Goal: Information Seeking & Learning: Check status

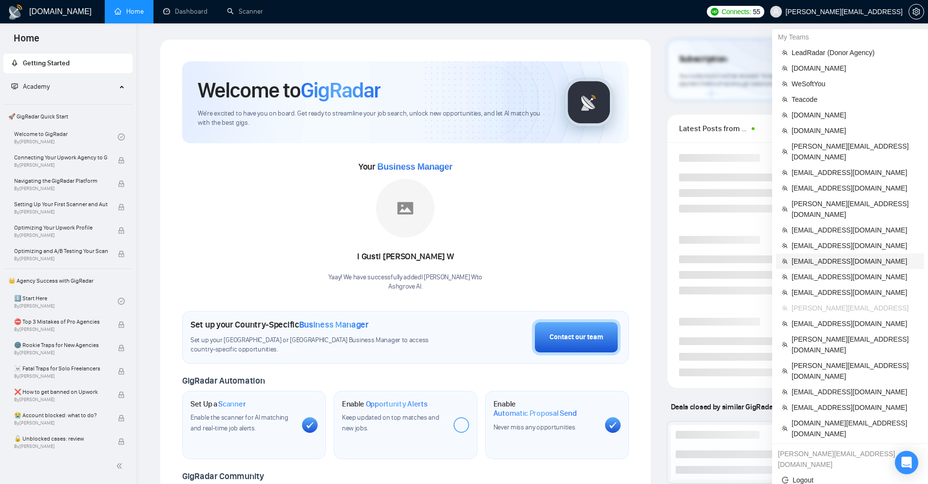
click at [816, 256] on span "[EMAIL_ADDRESS][DOMAIN_NAME]" at bounding box center [855, 261] width 127 height 11
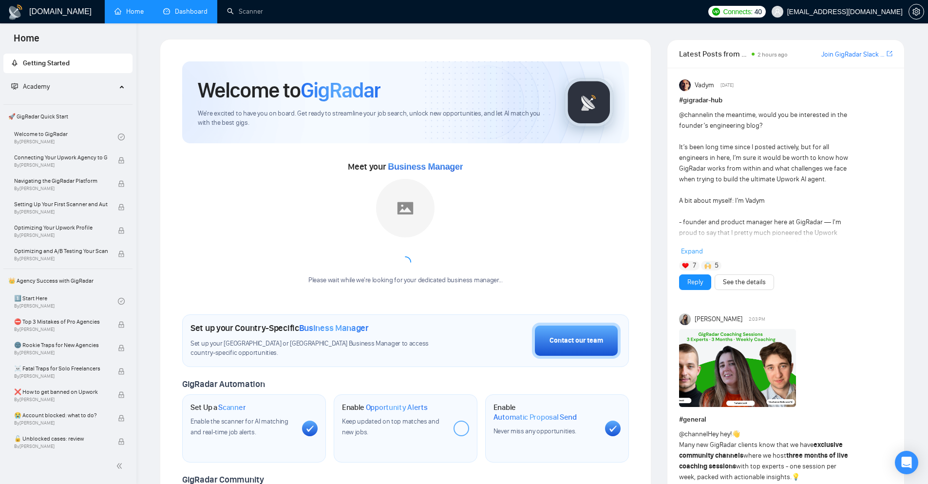
click at [174, 10] on link "Dashboard" at bounding box center [185, 11] width 44 height 8
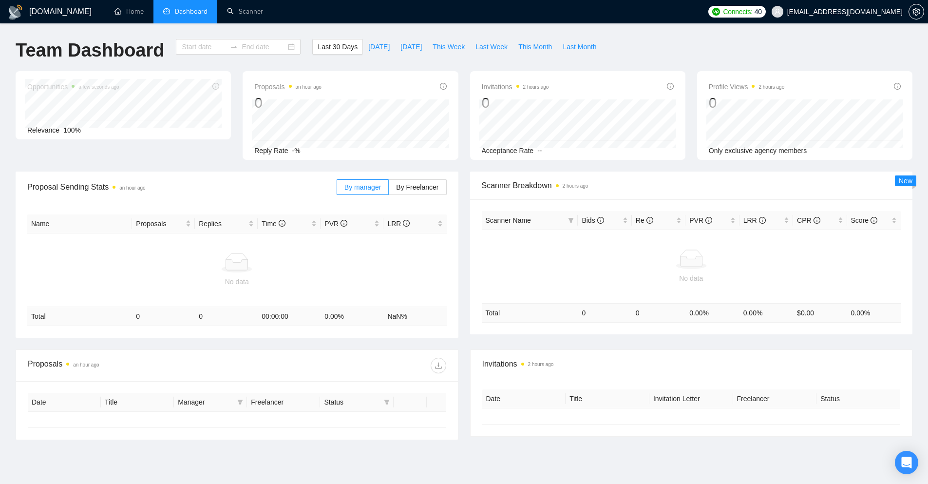
type input "[DATE]"
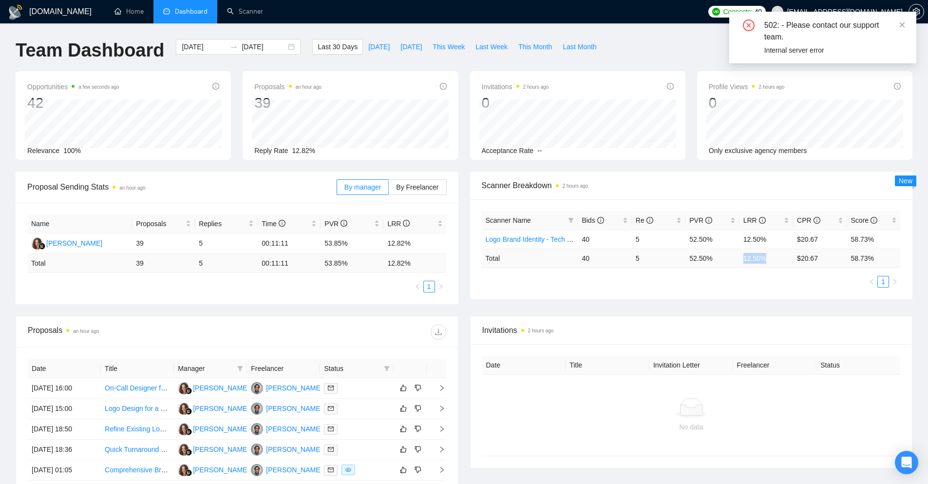
drag, startPoint x: 767, startPoint y: 258, endPoint x: 742, endPoint y: 257, distance: 25.3
click at [742, 257] on td "12.50 %" at bounding box center [767, 258] width 54 height 19
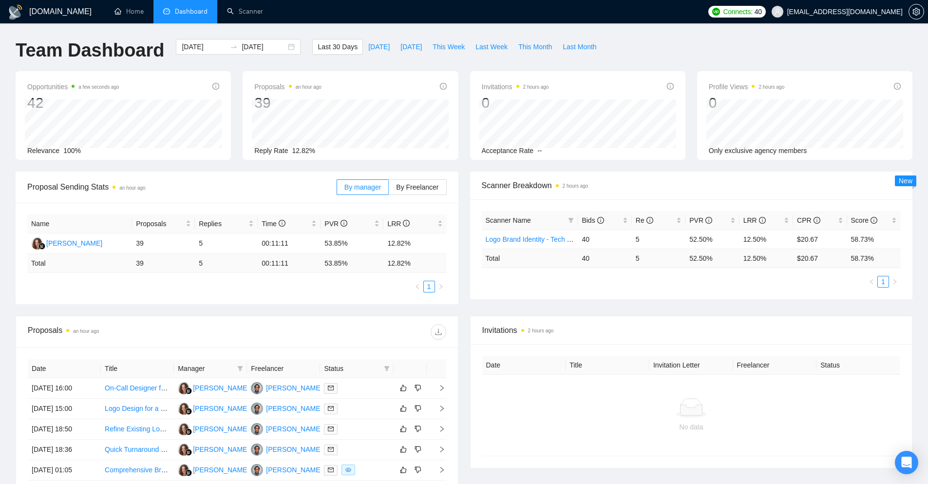
drag, startPoint x: 625, startPoint y: 254, endPoint x: 676, endPoint y: 257, distance: 51.2
click at [639, 255] on tr "Total 40 5 52.50 % 12.50 % $ 20.67 58.73 %" at bounding box center [692, 258] width 420 height 19
drag, startPoint x: 890, startPoint y: 253, endPoint x: 655, endPoint y: 253, distance: 234.9
click at [655, 253] on tr "Total 40 5 52.50 % 12.50 % $ 20.67 58.73 %" at bounding box center [692, 258] width 420 height 19
click at [702, 267] on td "52.50 %" at bounding box center [713, 258] width 54 height 19
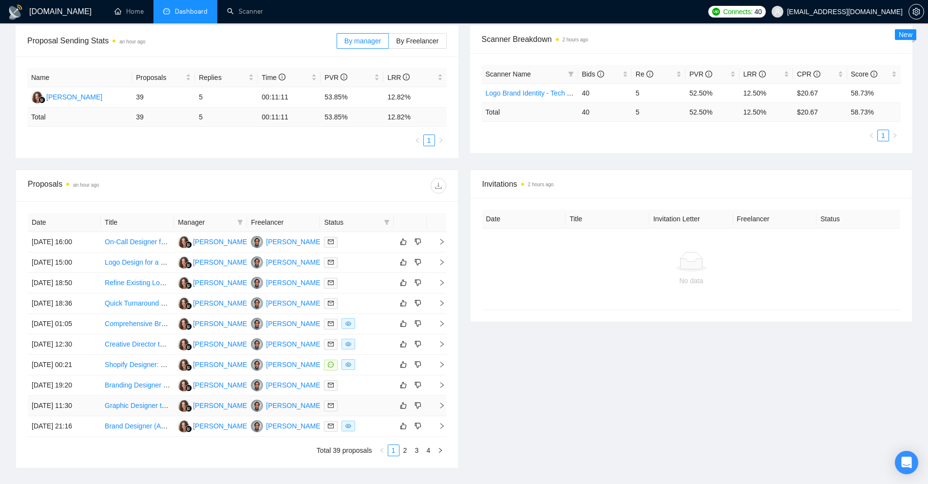
scroll to position [195, 0]
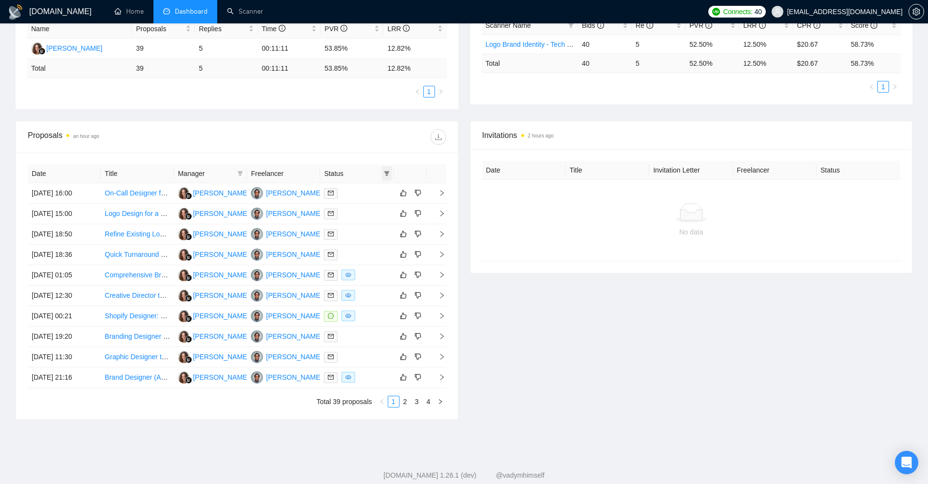
click at [385, 174] on icon "filter" at bounding box center [387, 174] width 6 height 6
click at [377, 194] on span "Chat" at bounding box center [362, 192] width 47 height 11
checkbox input "true"
click at [380, 229] on span "OK" at bounding box center [379, 227] width 10 height 11
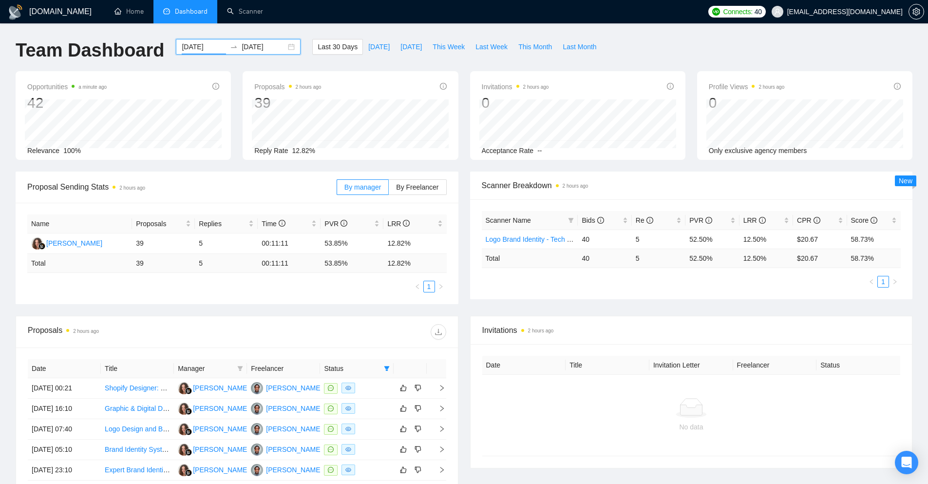
click at [183, 42] on input "[DATE]" at bounding box center [204, 46] width 44 height 11
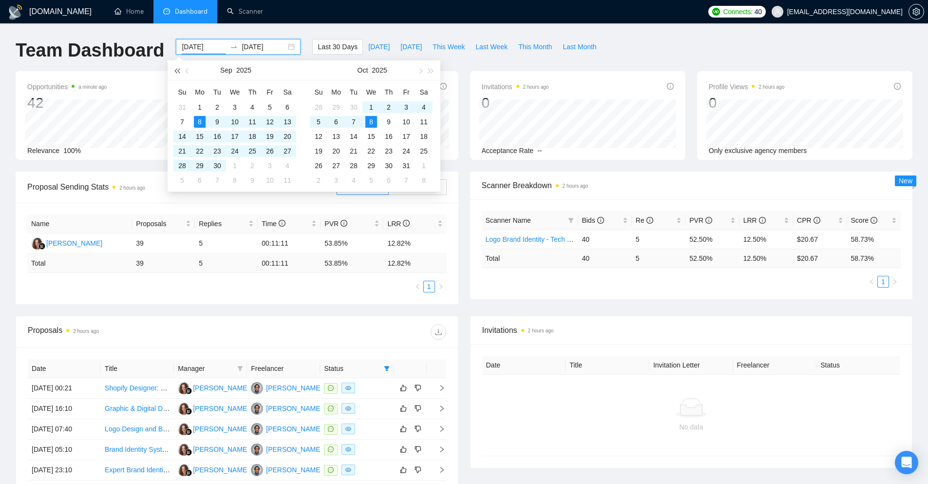
click at [178, 74] on button "button" at bounding box center [177, 69] width 11 height 19
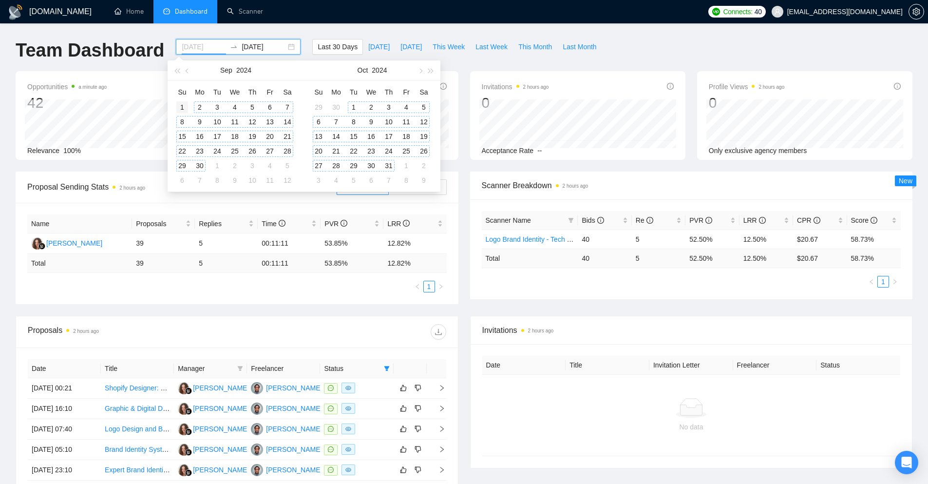
type input "[DATE]"
click at [184, 106] on div "1" at bounding box center [182, 107] width 12 height 12
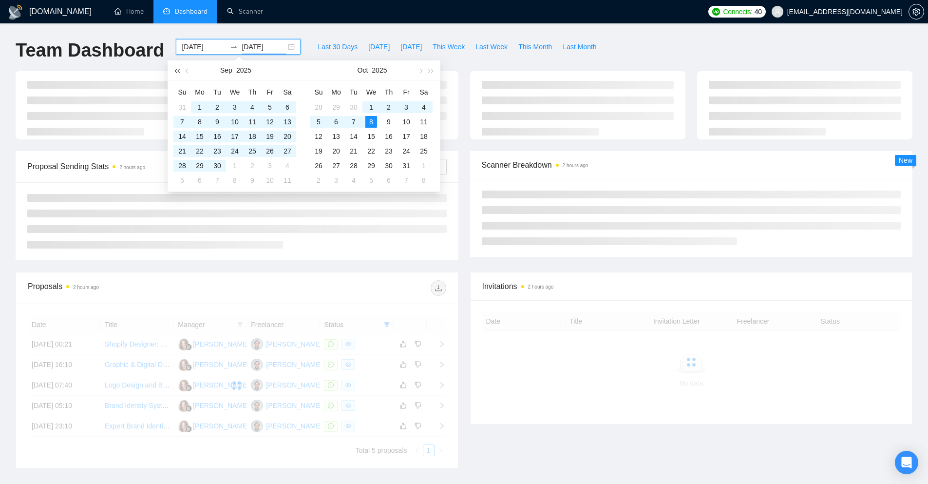
click at [179, 72] on span "button" at bounding box center [176, 70] width 5 height 5
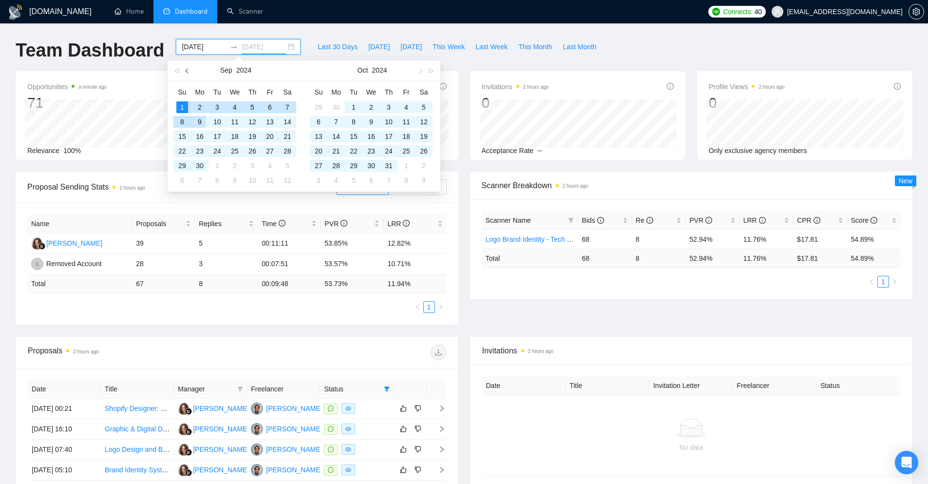
type input "[DATE]"
click at [178, 69] on button "button" at bounding box center [177, 69] width 11 height 19
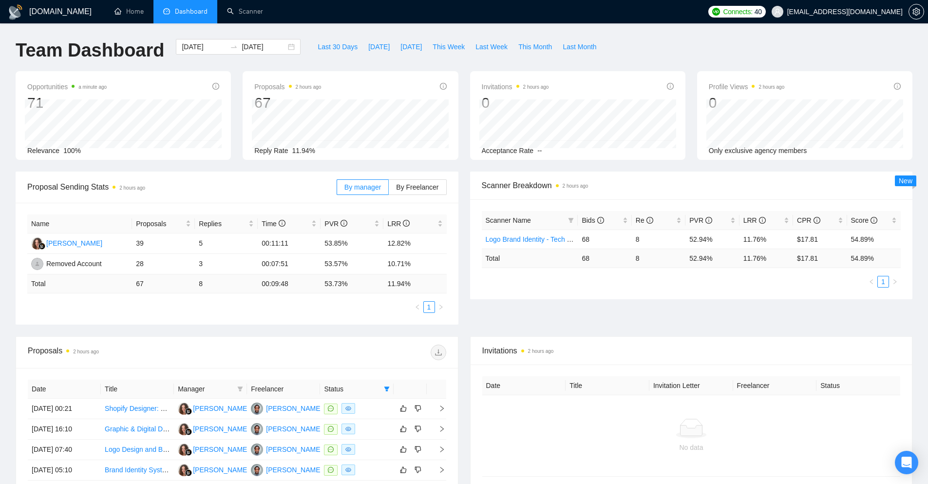
scroll to position [197, 0]
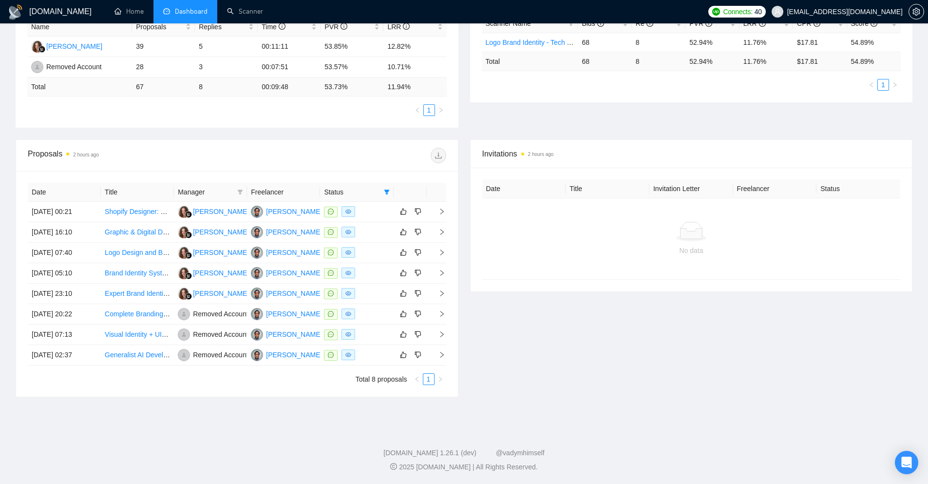
click at [545, 370] on div "Invitations 2 hours ago Date Title Invitation Letter Freelancer Status No data" at bounding box center [691, 268] width 455 height 258
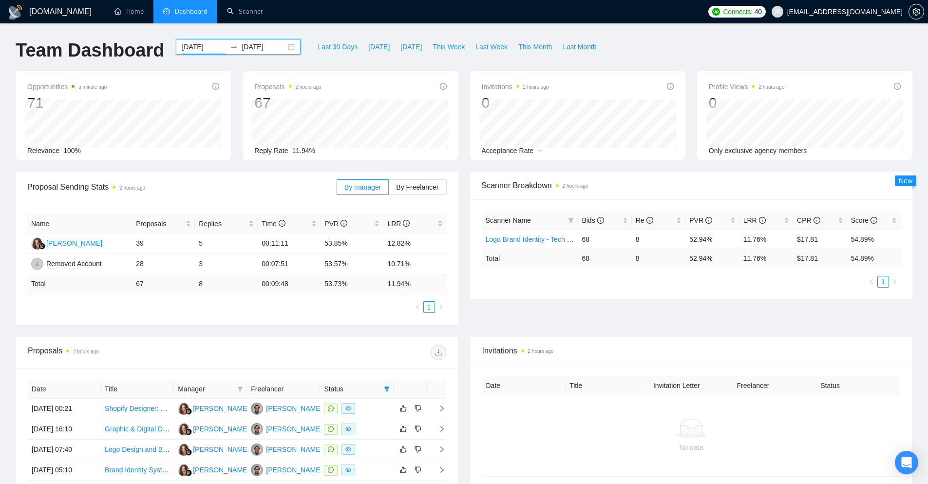
click at [200, 45] on input "[DATE]" at bounding box center [204, 46] width 44 height 11
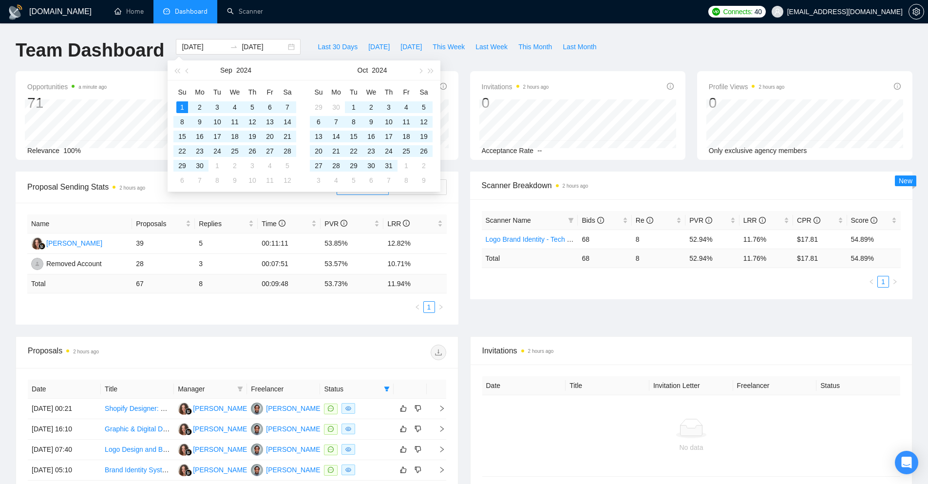
click at [638, 54] on div "Team Dashboard [DATE] [DATE] Last 30 Days [DATE] [DATE] This Week Last Week Thi…" at bounding box center [464, 55] width 909 height 32
